Goal: Information Seeking & Learning: Understand process/instructions

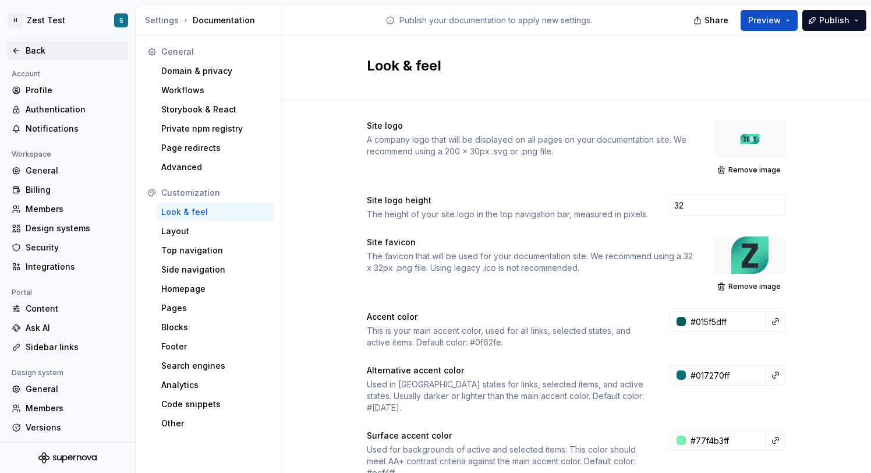
scroll to position [40, 0]
click at [31, 49] on div "Back" at bounding box center [75, 51] width 98 height 12
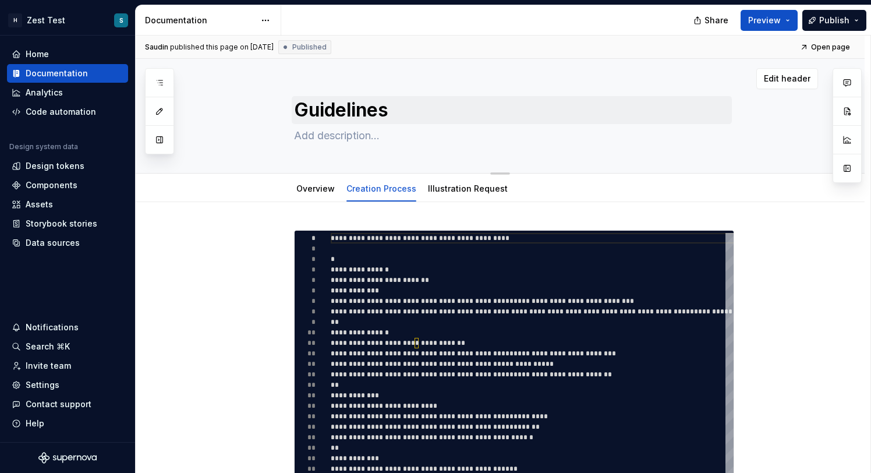
type textarea "*"
